Goal: Task Accomplishment & Management: Manage account settings

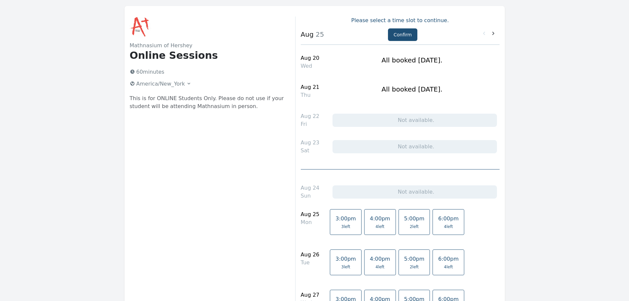
scroll to position [33, 0]
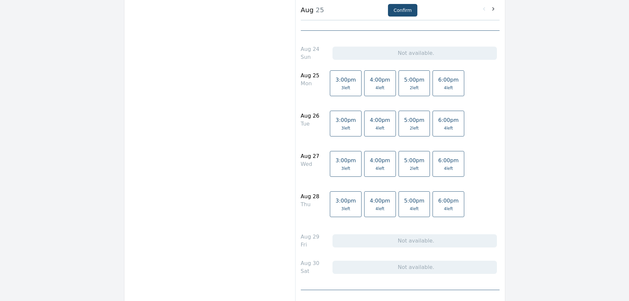
scroll to position [165, 0]
click at [438, 161] on span "6:00pm" at bounding box center [448, 159] width 20 height 6
click at [396, 9] on button "Confirm" at bounding box center [402, 10] width 29 height 13
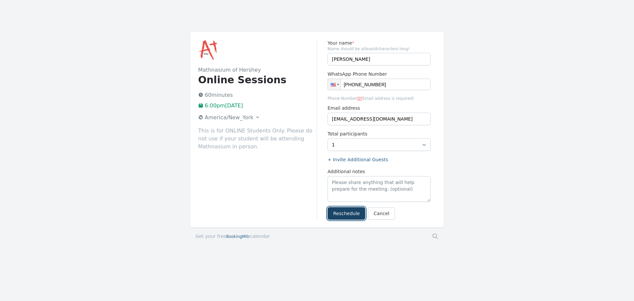
click at [346, 214] on button "Reschedule" at bounding box center [346, 213] width 38 height 13
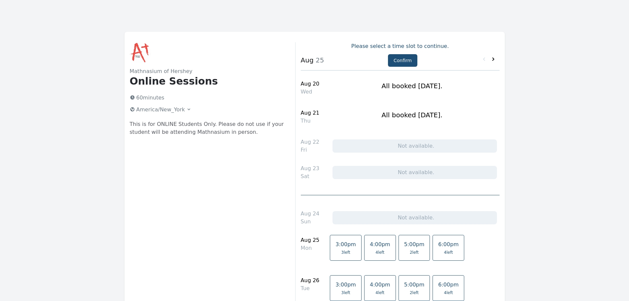
click at [495, 58] on icon at bounding box center [493, 59] width 7 height 7
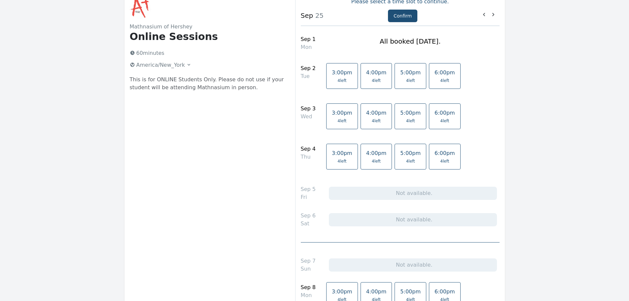
scroll to position [33, 0]
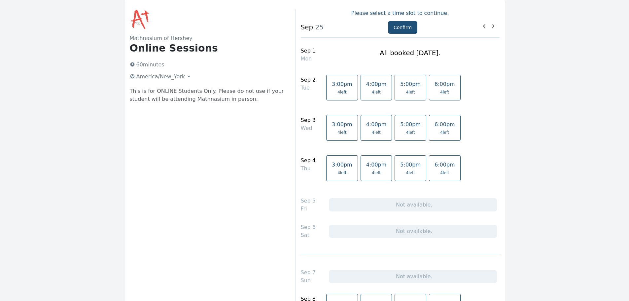
click at [400, 87] on span "5:00pm" at bounding box center [410, 84] width 20 height 6
click at [394, 128] on link "5:00pm 4 left" at bounding box center [410, 128] width 32 height 26
click at [400, 166] on span "5:00pm" at bounding box center [410, 164] width 20 height 6
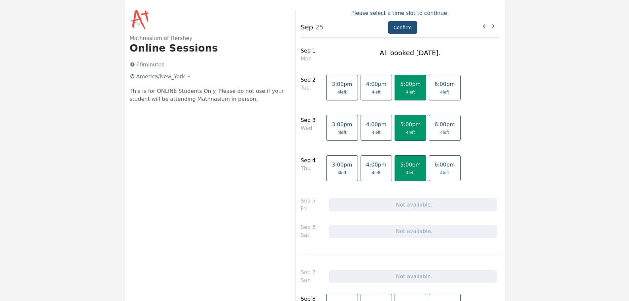
click at [394, 169] on link "5:00pm 4 left" at bounding box center [410, 168] width 32 height 26
click at [360, 87] on link "4:00pm 4 left" at bounding box center [376, 88] width 32 height 26
click at [360, 85] on link "4:00pm 4 left" at bounding box center [376, 88] width 32 height 26
click at [361, 88] on link "4:00pm 4 left" at bounding box center [376, 88] width 32 height 26
click at [400, 87] on span "5:00pm" at bounding box center [410, 84] width 20 height 6
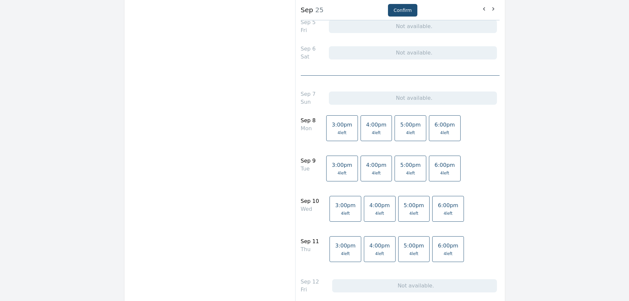
scroll to position [231, 0]
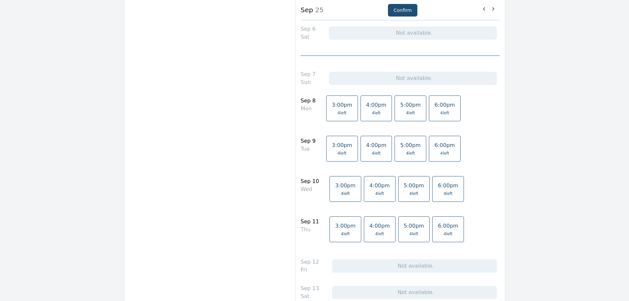
click at [366, 113] on span "4 left" at bounding box center [376, 112] width 20 height 5
click at [360, 149] on link "4:00pm 4 left" at bounding box center [376, 149] width 32 height 26
click at [398, 189] on link "5:00pm 4 left" at bounding box center [414, 189] width 32 height 26
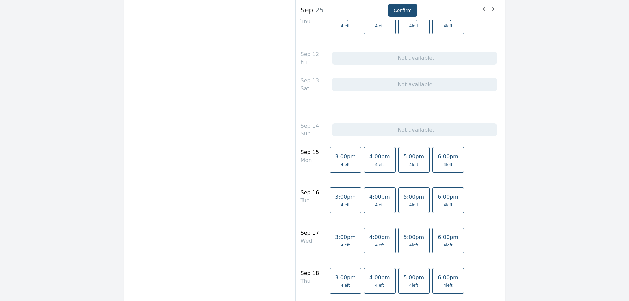
scroll to position [462, 0]
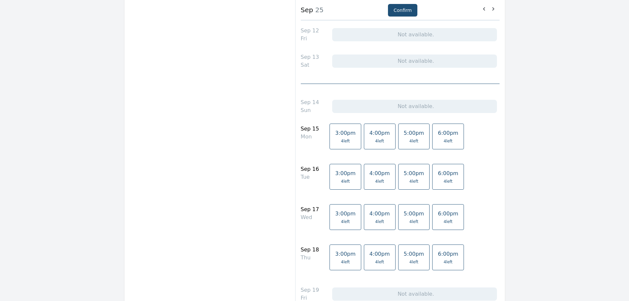
click at [370, 137] on link "4:00pm 4 left" at bounding box center [380, 136] width 32 height 26
click at [369, 176] on span "4:00pm" at bounding box center [379, 173] width 20 height 6
click at [399, 218] on link "5:00pm 4 left" at bounding box center [414, 217] width 32 height 26
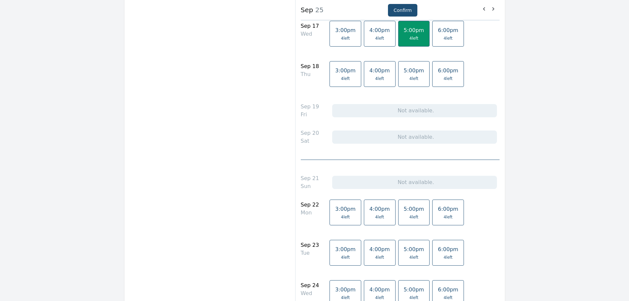
scroll to position [660, 0]
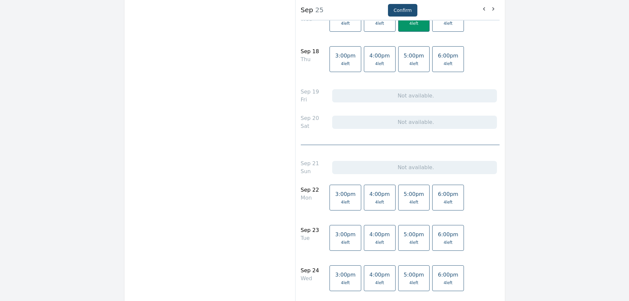
click at [369, 196] on span "4:00pm" at bounding box center [379, 194] width 20 height 6
click at [364, 238] on link "4:00pm 4 left" at bounding box center [380, 238] width 32 height 26
click at [404, 275] on span "5:00pm" at bounding box center [414, 274] width 20 height 6
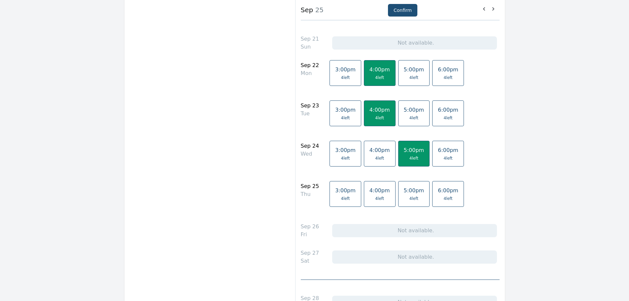
scroll to position [891, 0]
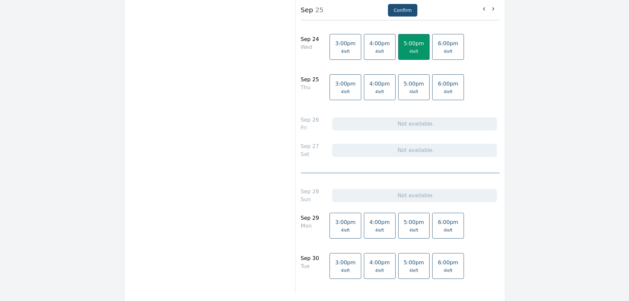
click at [375, 227] on span "4 left" at bounding box center [379, 229] width 9 height 5
click at [364, 267] on link "4:00pm 4 left" at bounding box center [380, 266] width 32 height 26
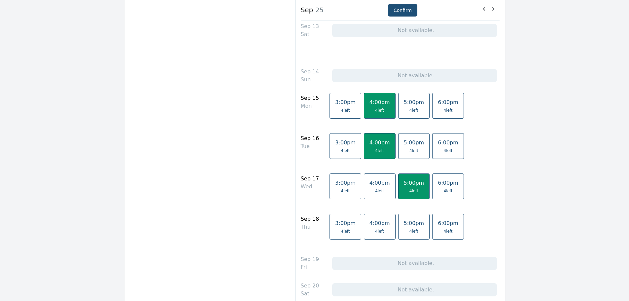
scroll to position [452, 0]
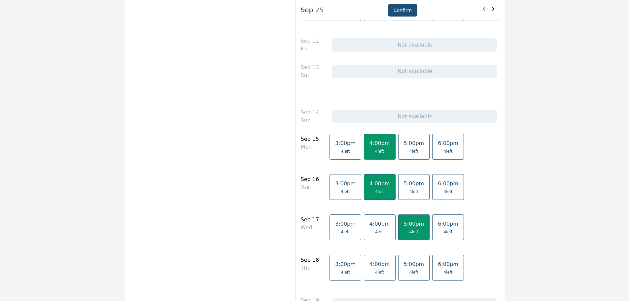
click at [494, 9] on icon at bounding box center [493, 9] width 7 height 7
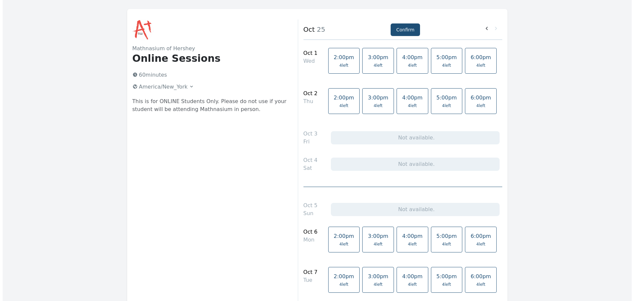
scroll to position [0, 0]
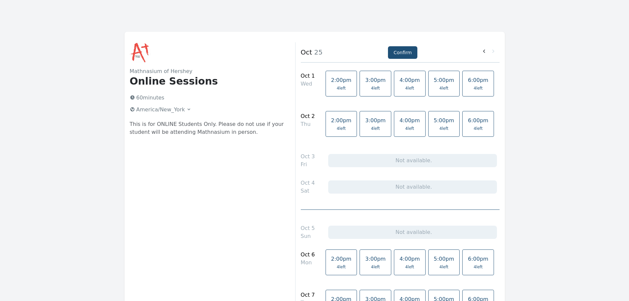
click at [434, 81] on span "5:00pm" at bounding box center [444, 80] width 20 height 6
click at [395, 53] on button "Confirm" at bounding box center [402, 52] width 29 height 13
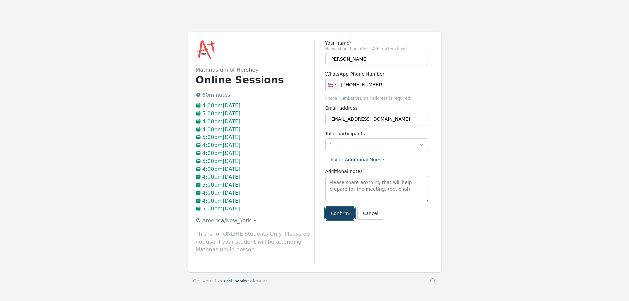
click at [339, 214] on button "Confirm" at bounding box center [339, 213] width 29 height 13
